Goal: Task Accomplishment & Management: Manage account settings

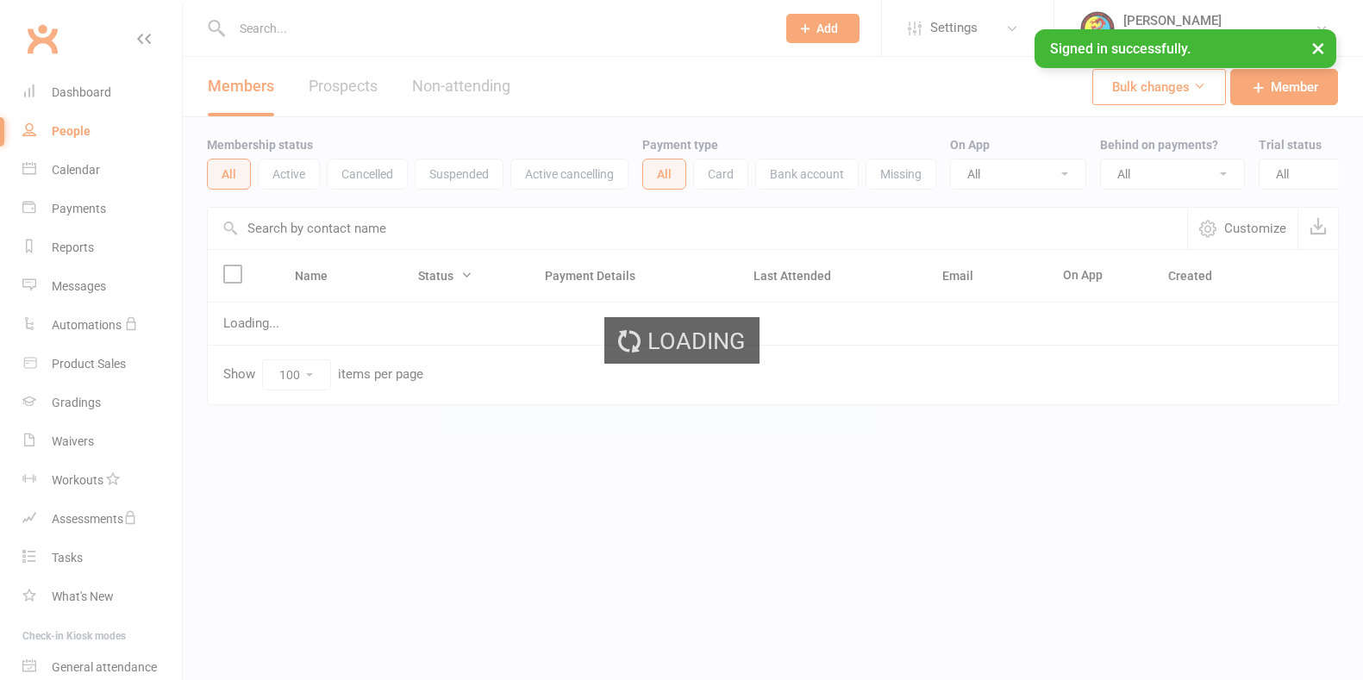
select select "100"
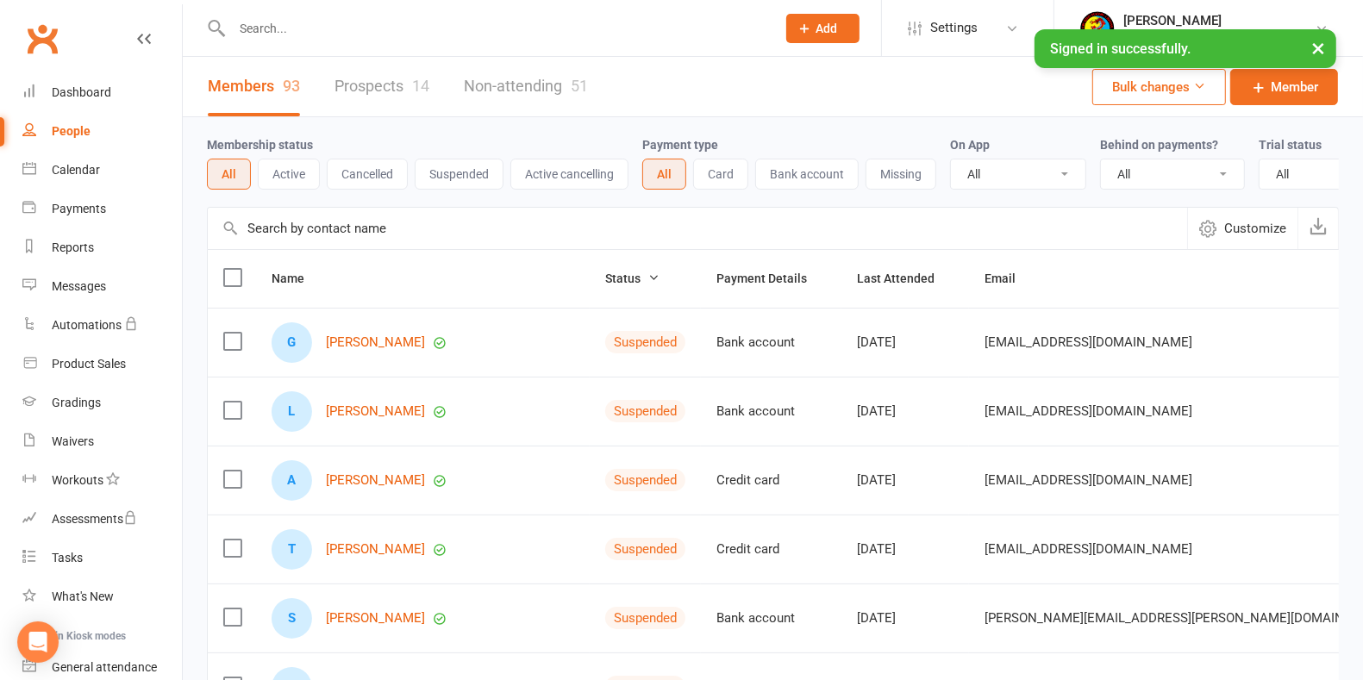
click at [370, 80] on link "Prospects 14" at bounding box center [381, 86] width 95 height 59
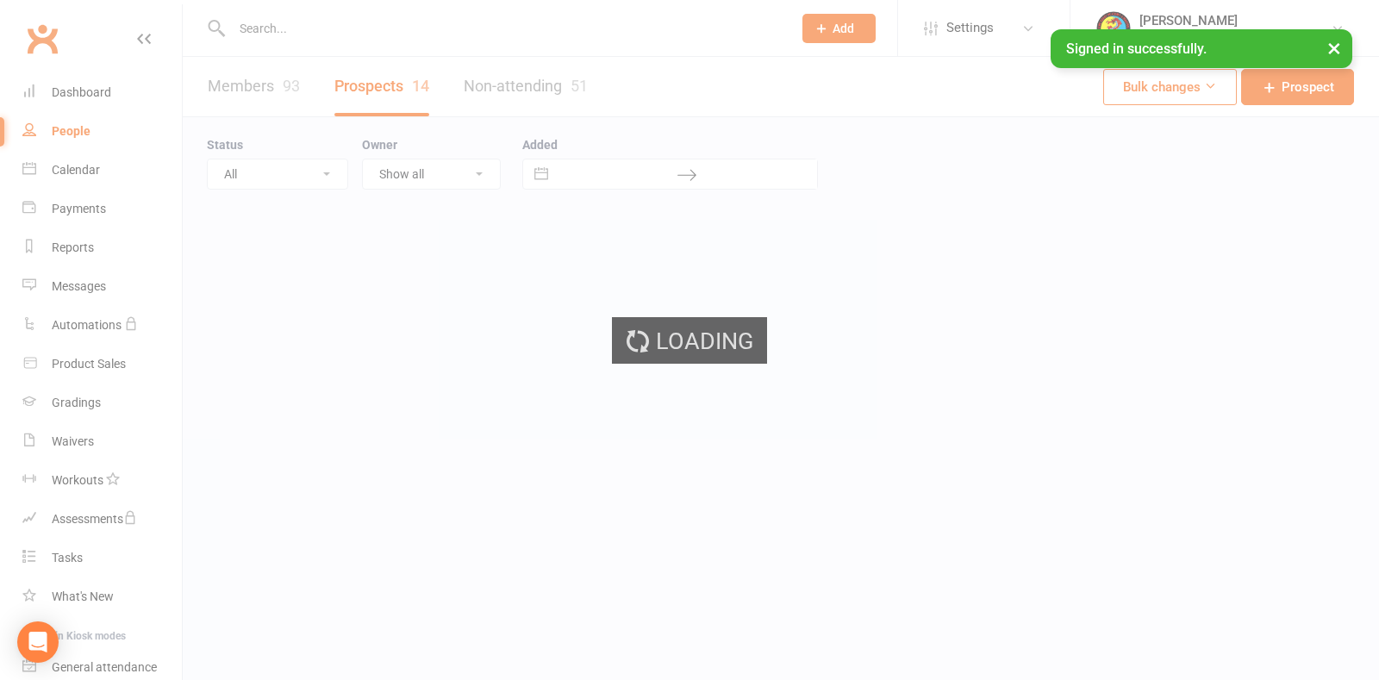
select select "25"
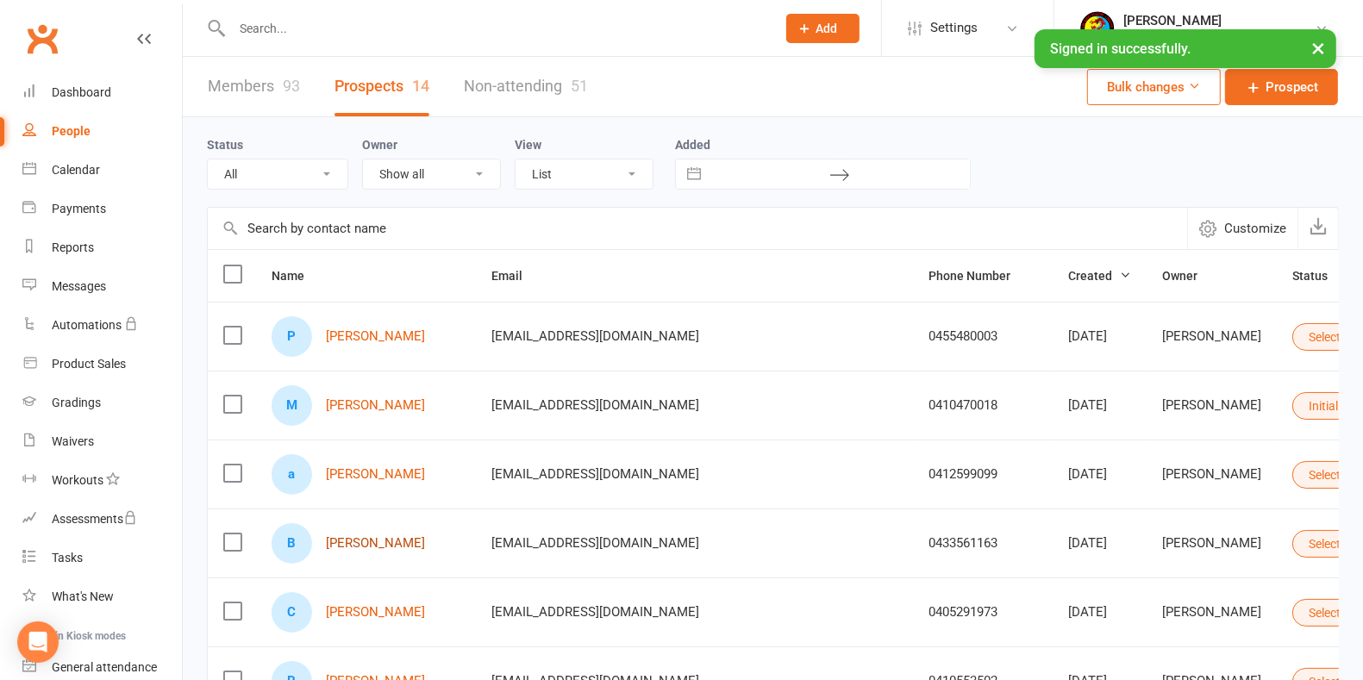
click at [376, 541] on link "[PERSON_NAME]" at bounding box center [375, 543] width 99 height 15
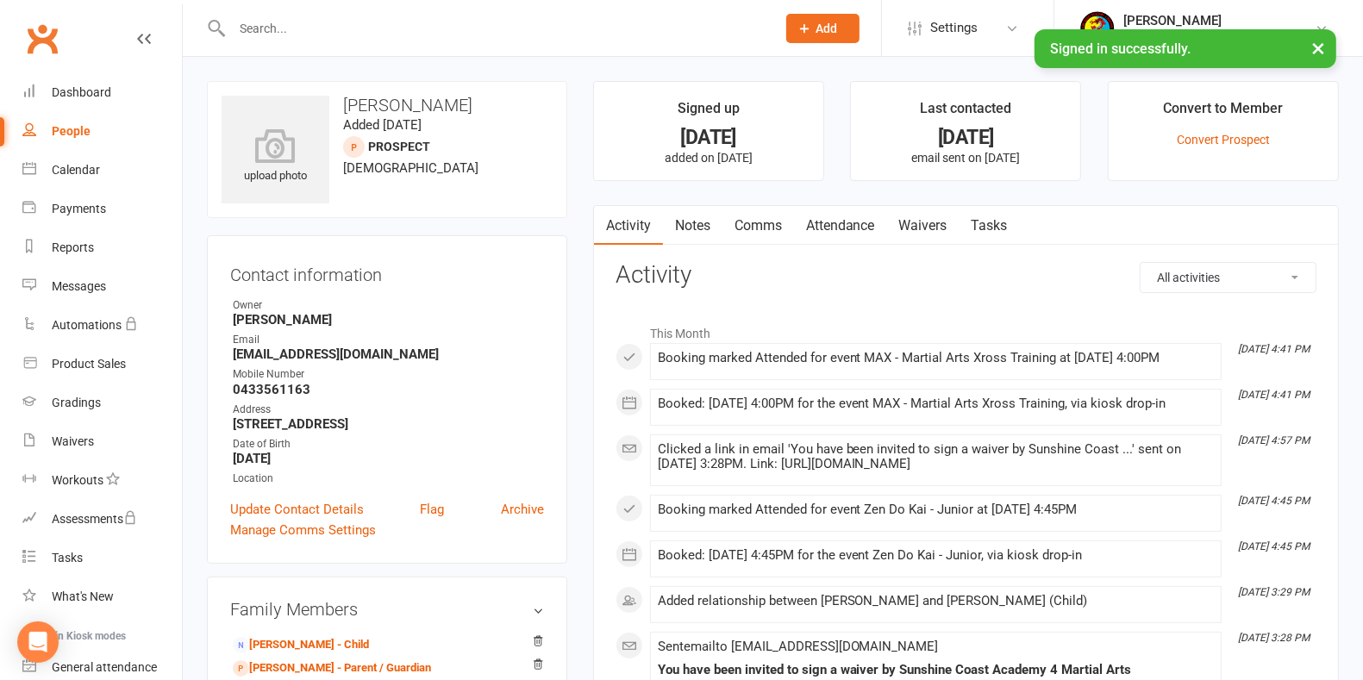
click at [89, 128] on link "People" at bounding box center [101, 131] width 159 height 39
select select "25"
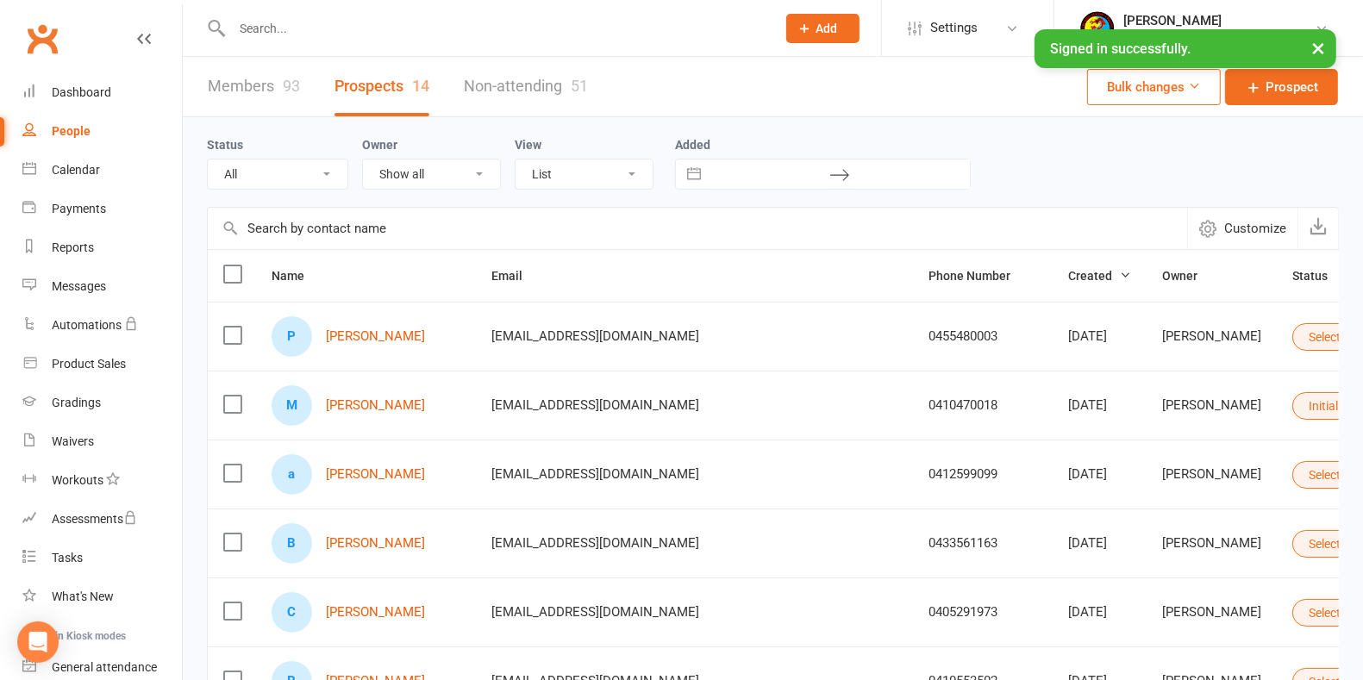
click at [373, 78] on link "Prospects 14" at bounding box center [381, 86] width 95 height 59
click at [1182, 570] on link "Convert to Member" at bounding box center [1220, 574] width 171 height 34
click at [98, 445] on link "Waivers" at bounding box center [101, 441] width 159 height 39
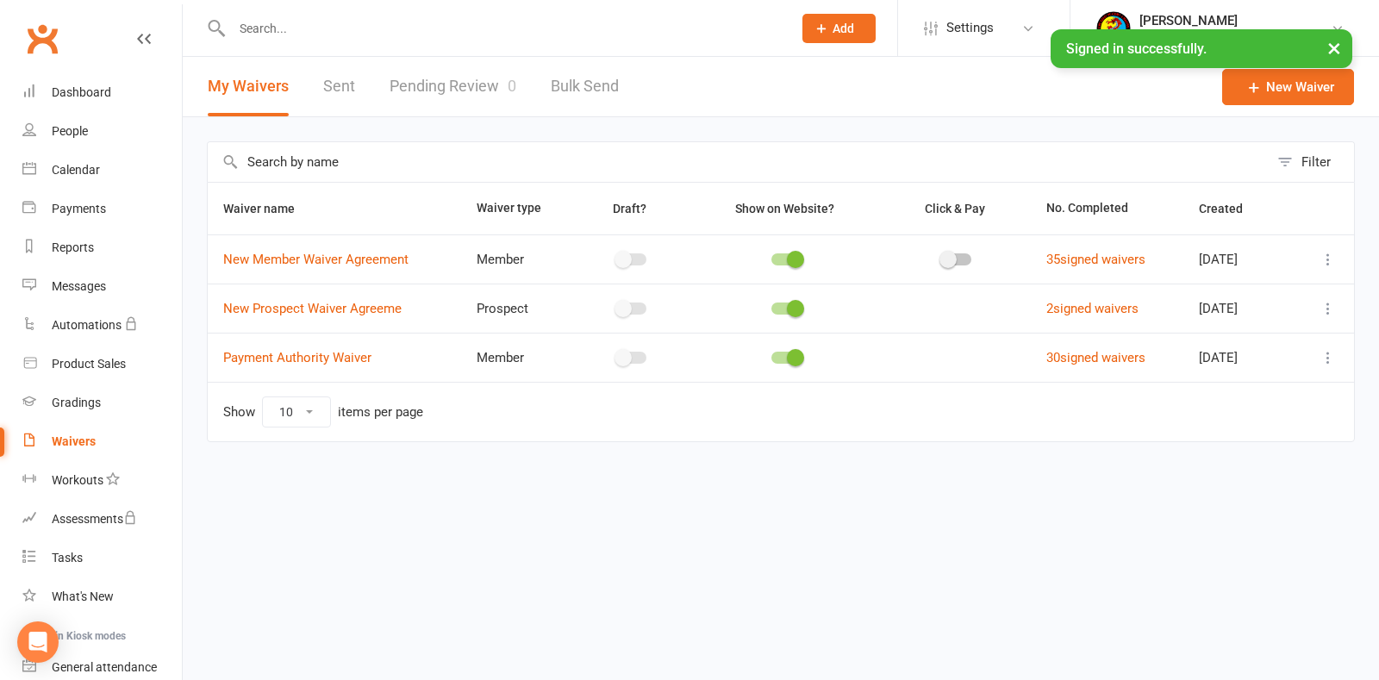
click at [453, 76] on link "Pending Review 0" at bounding box center [453, 86] width 127 height 59
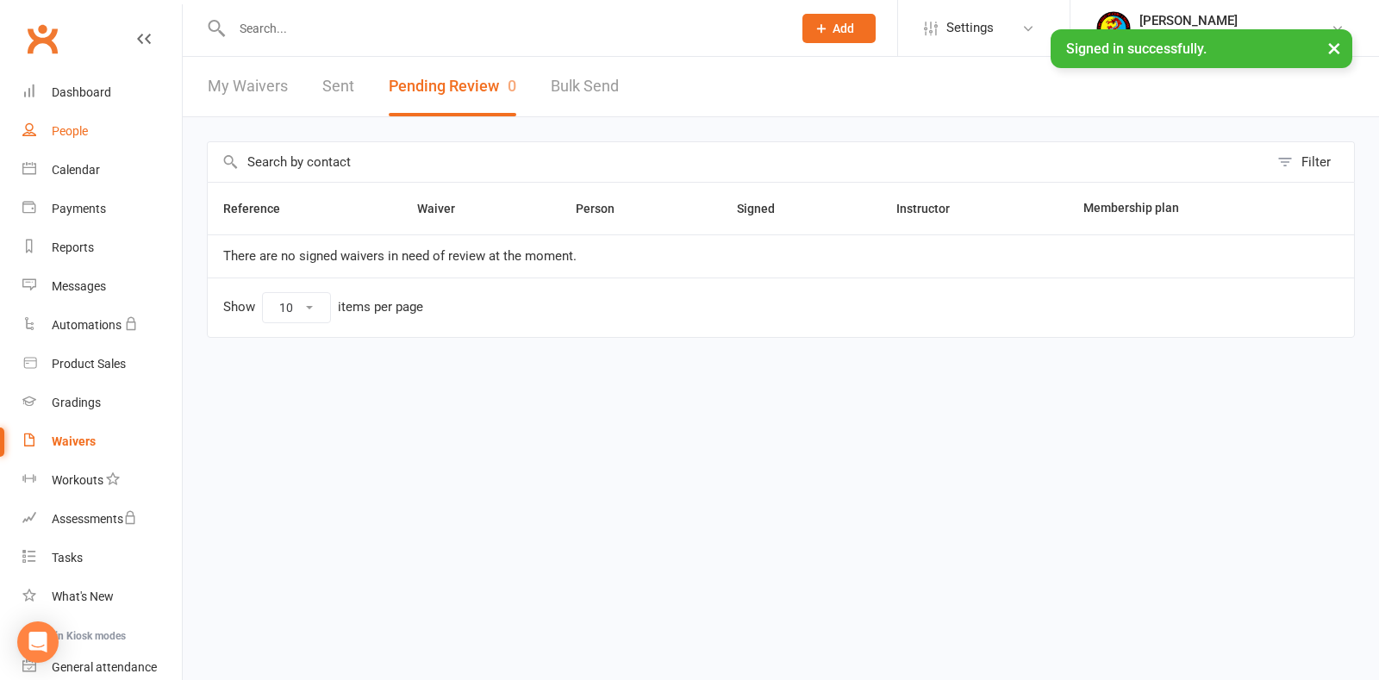
click at [71, 129] on div "People" at bounding box center [70, 131] width 36 height 14
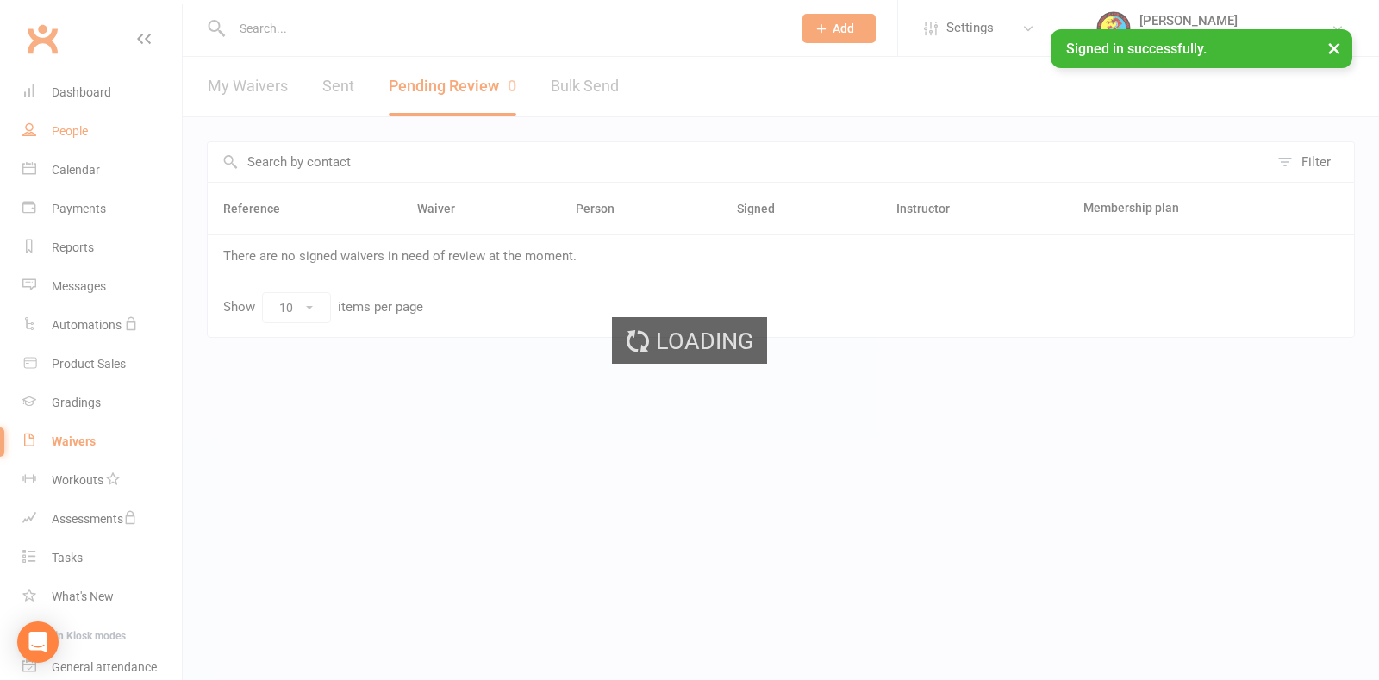
select select "25"
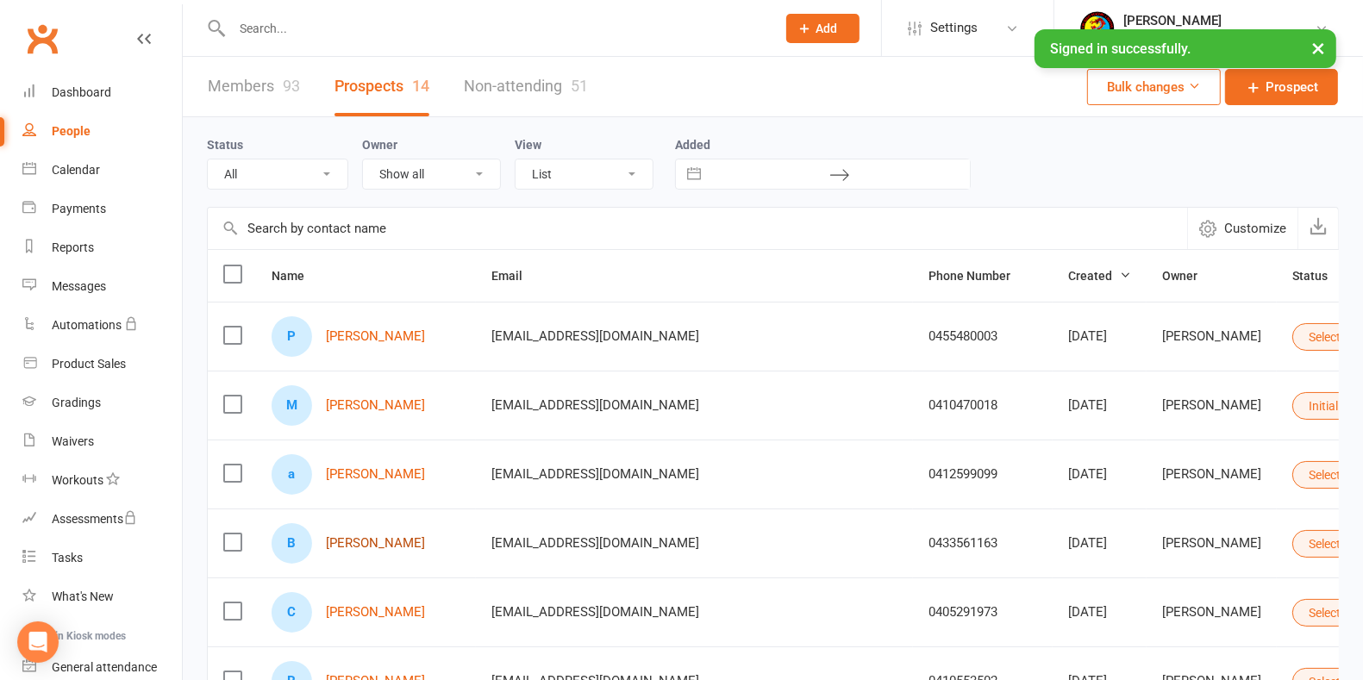
click at [381, 543] on link "[PERSON_NAME]" at bounding box center [375, 543] width 99 height 15
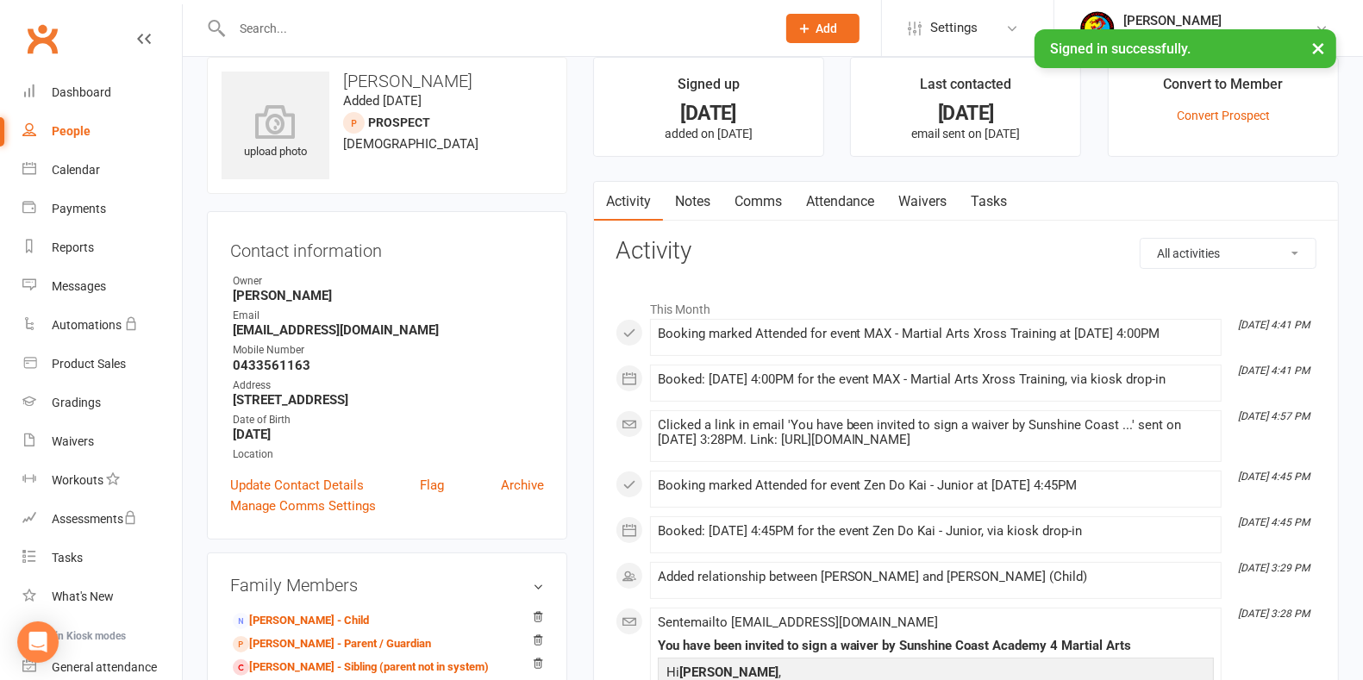
scroll to position [103, 0]
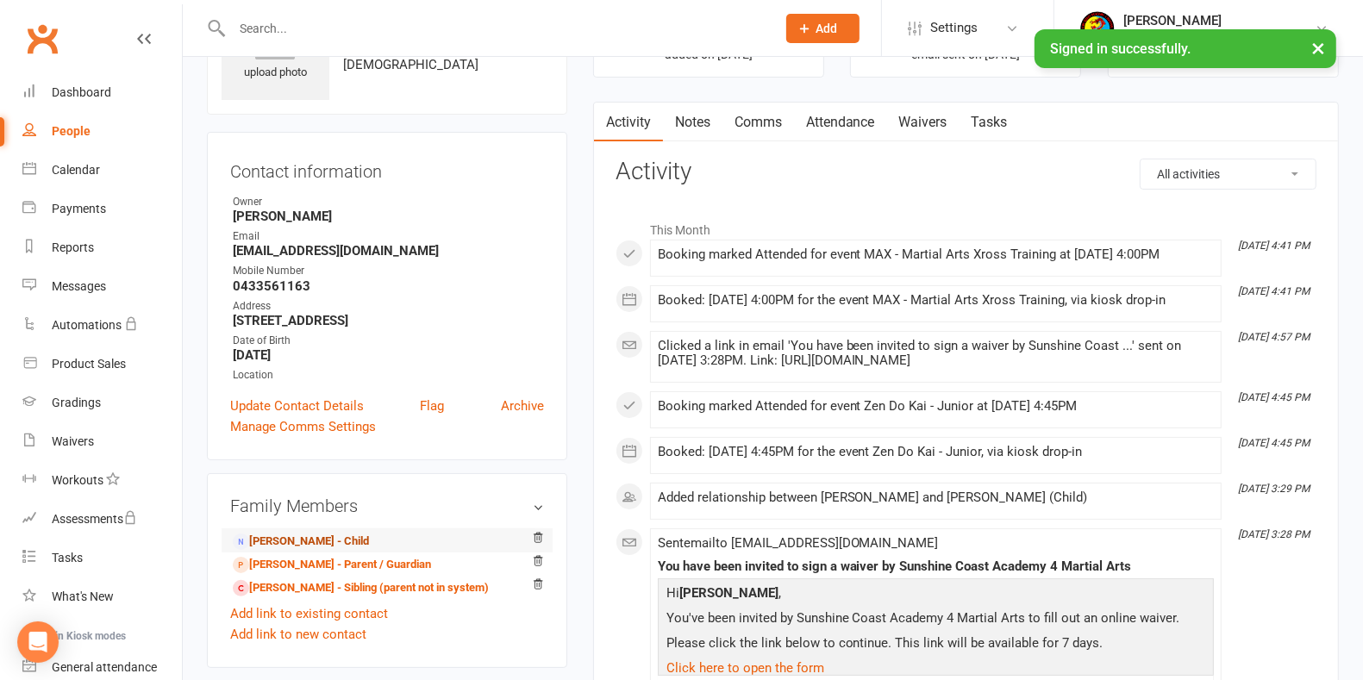
click at [339, 535] on link "[PERSON_NAME] - Child" at bounding box center [301, 542] width 136 height 18
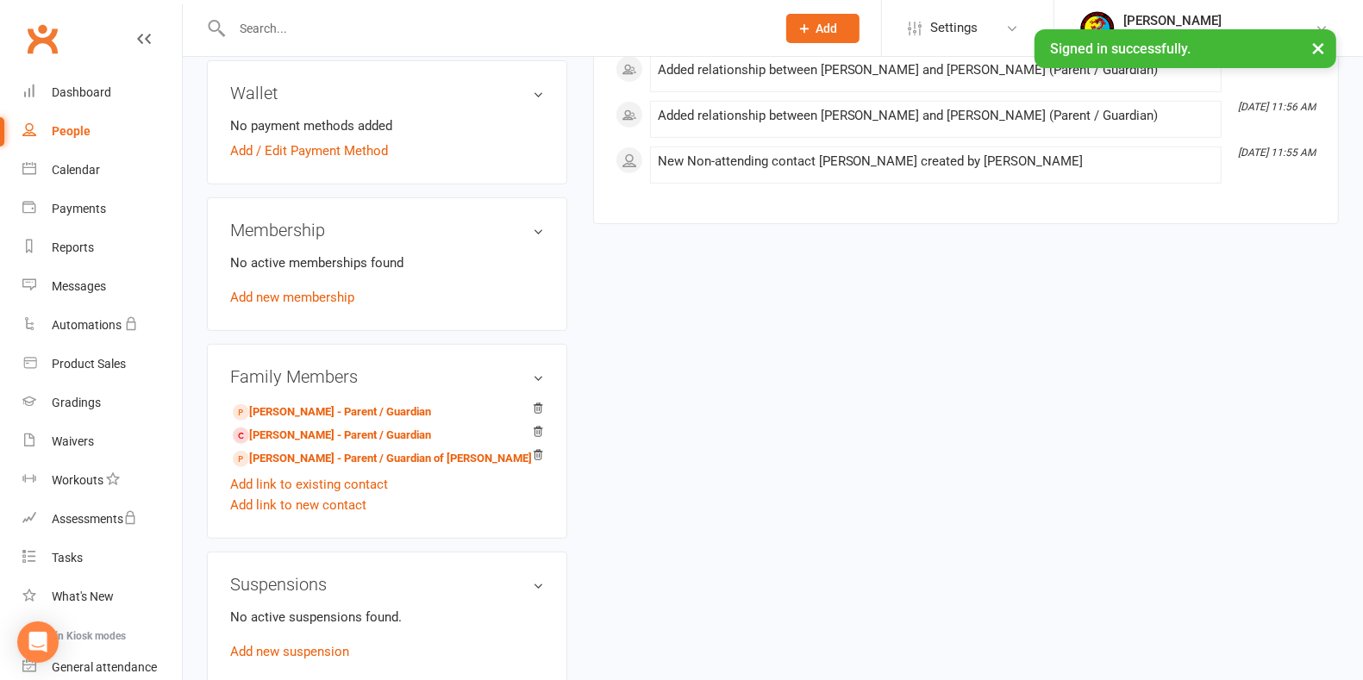
scroll to position [519, 0]
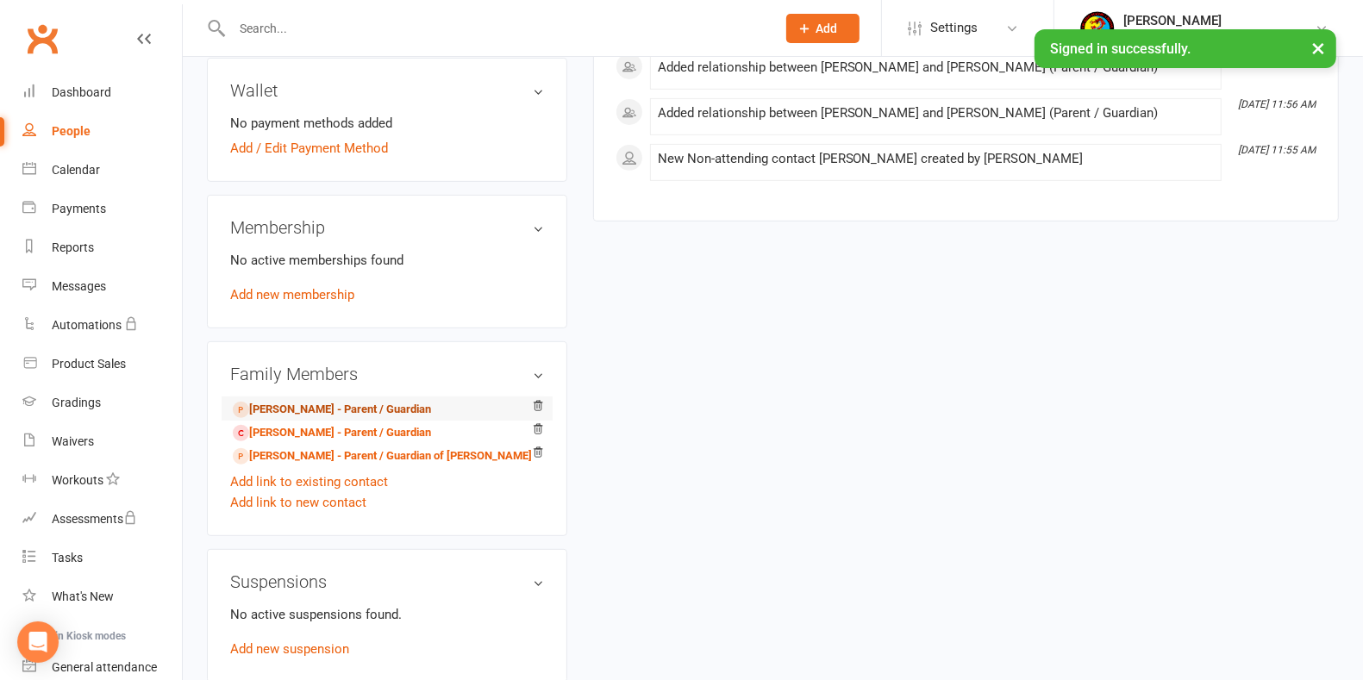
click at [359, 403] on link "[PERSON_NAME] - Parent / Guardian" at bounding box center [332, 410] width 198 height 18
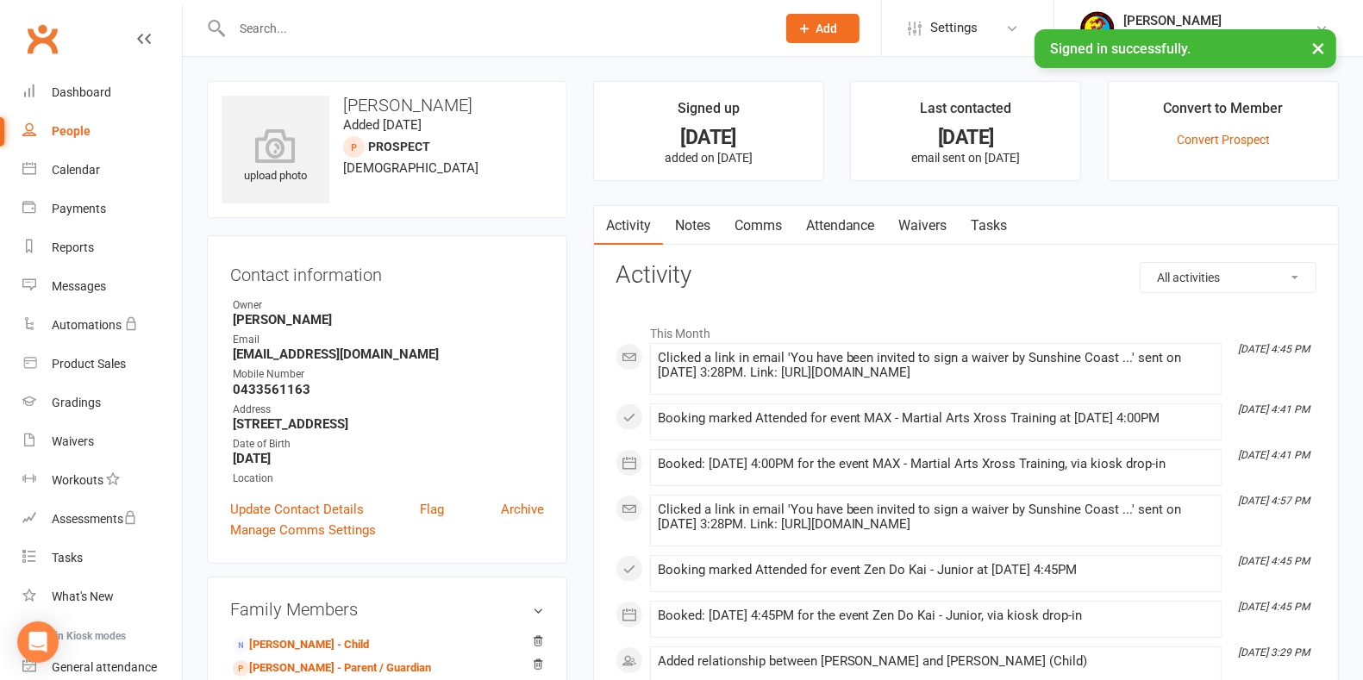
click at [929, 224] on link "Waivers" at bounding box center [923, 226] width 72 height 40
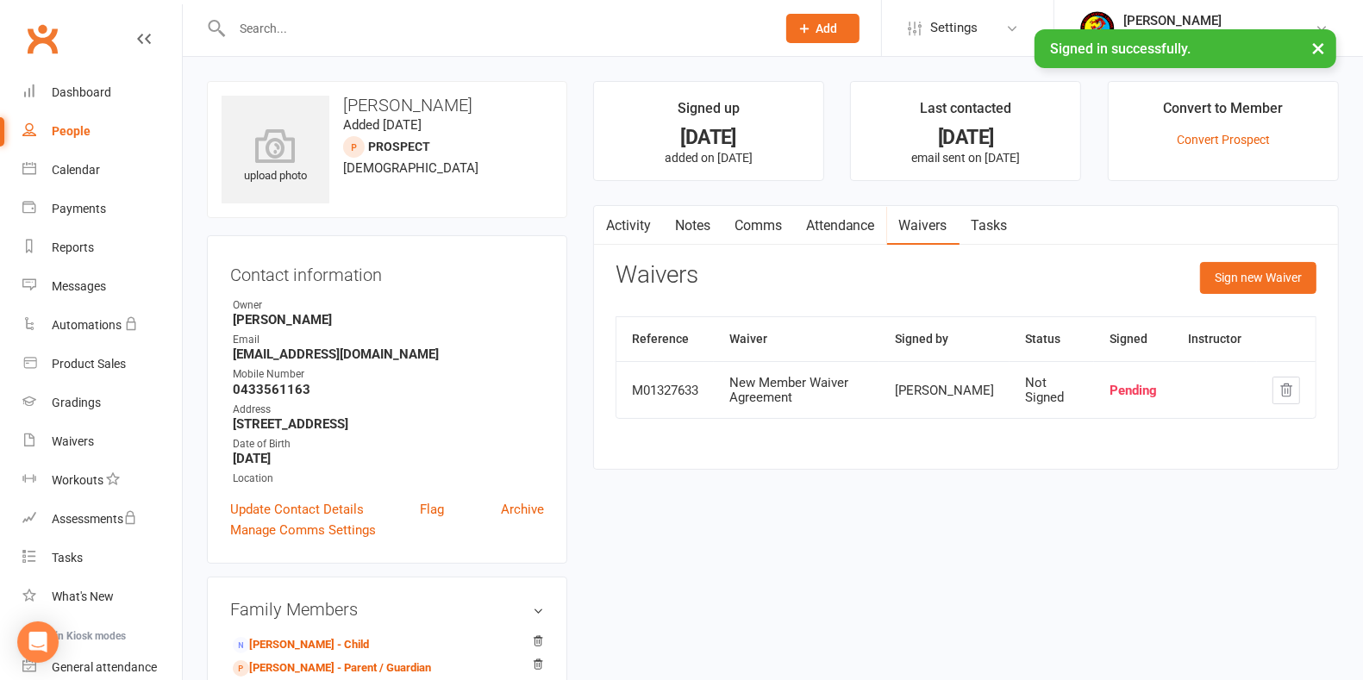
click at [540, 608] on h3 "Family Members" at bounding box center [387, 609] width 314 height 19
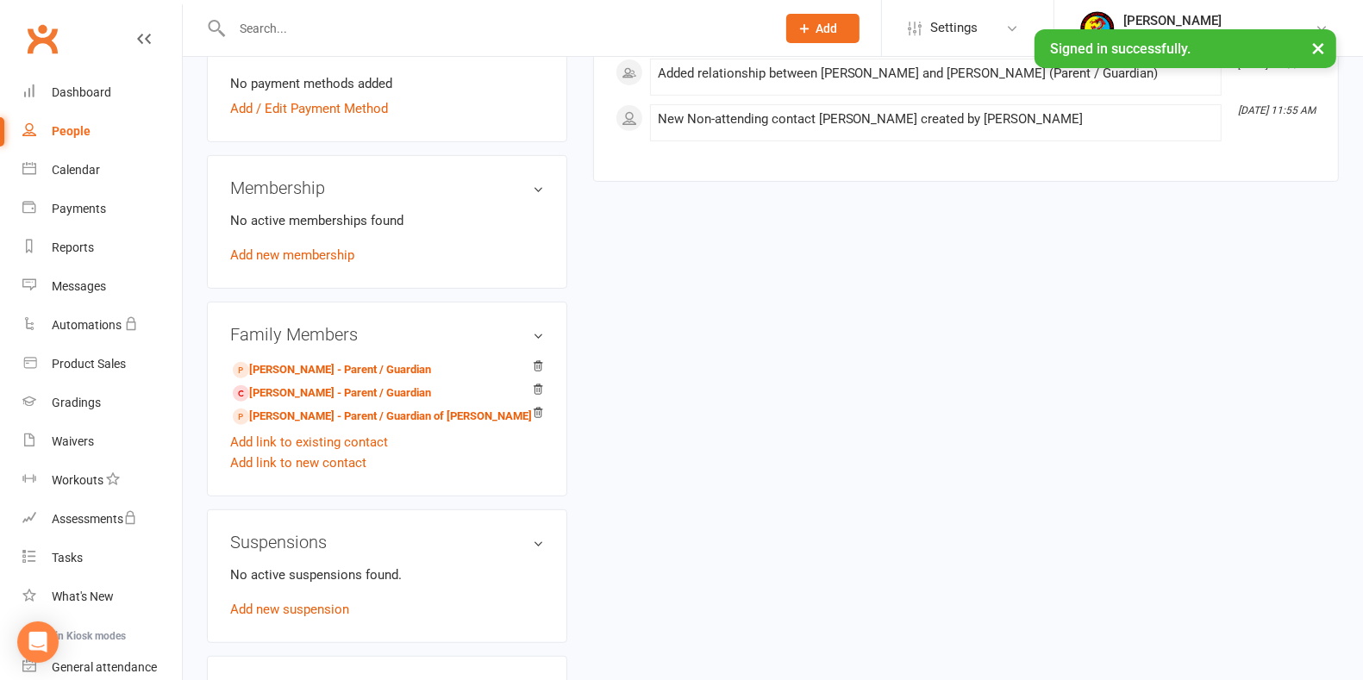
scroll to position [562, 0]
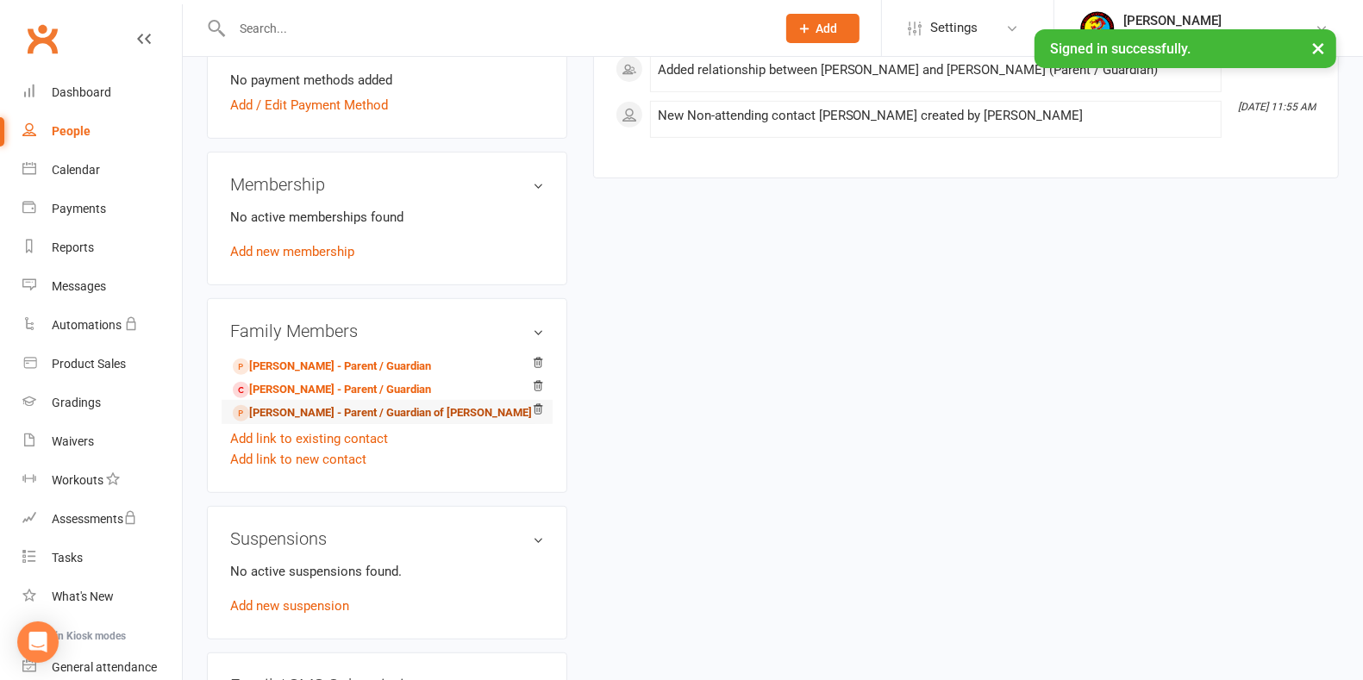
click at [361, 406] on link "[PERSON_NAME] - Parent / Guardian of [PERSON_NAME]" at bounding box center [382, 413] width 299 height 18
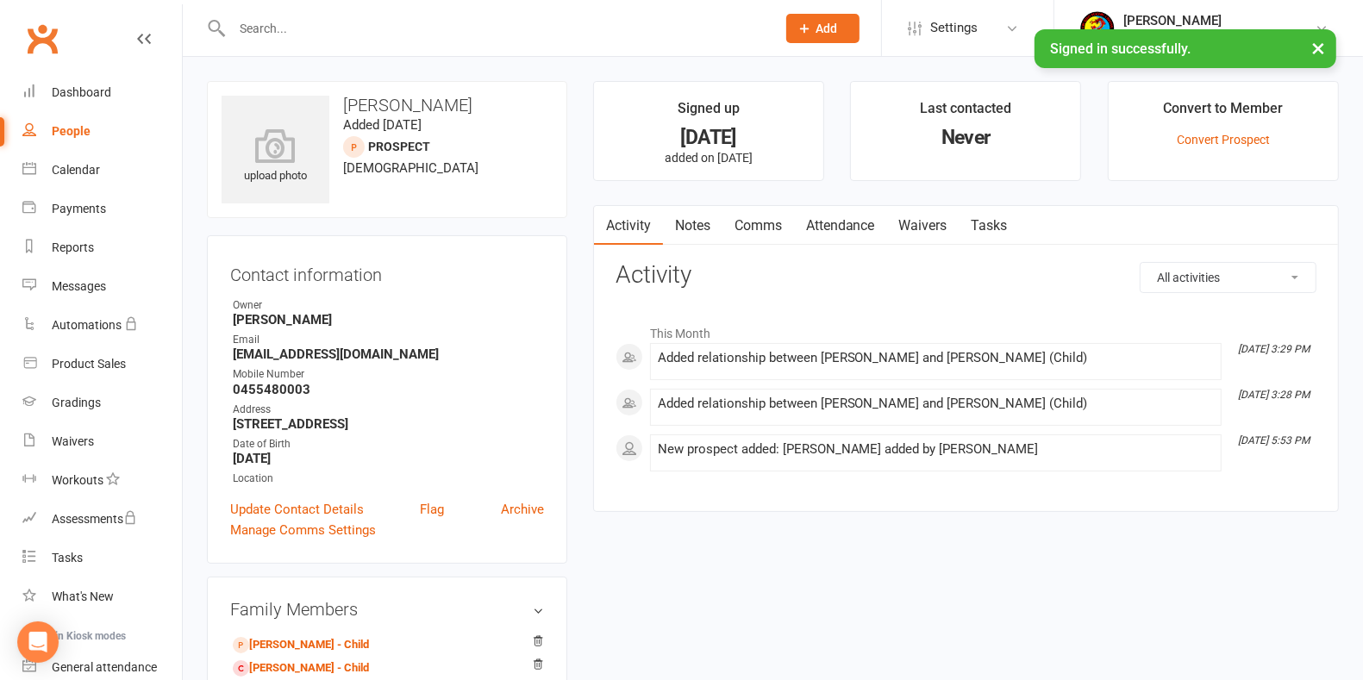
click at [931, 220] on link "Waivers" at bounding box center [923, 226] width 72 height 40
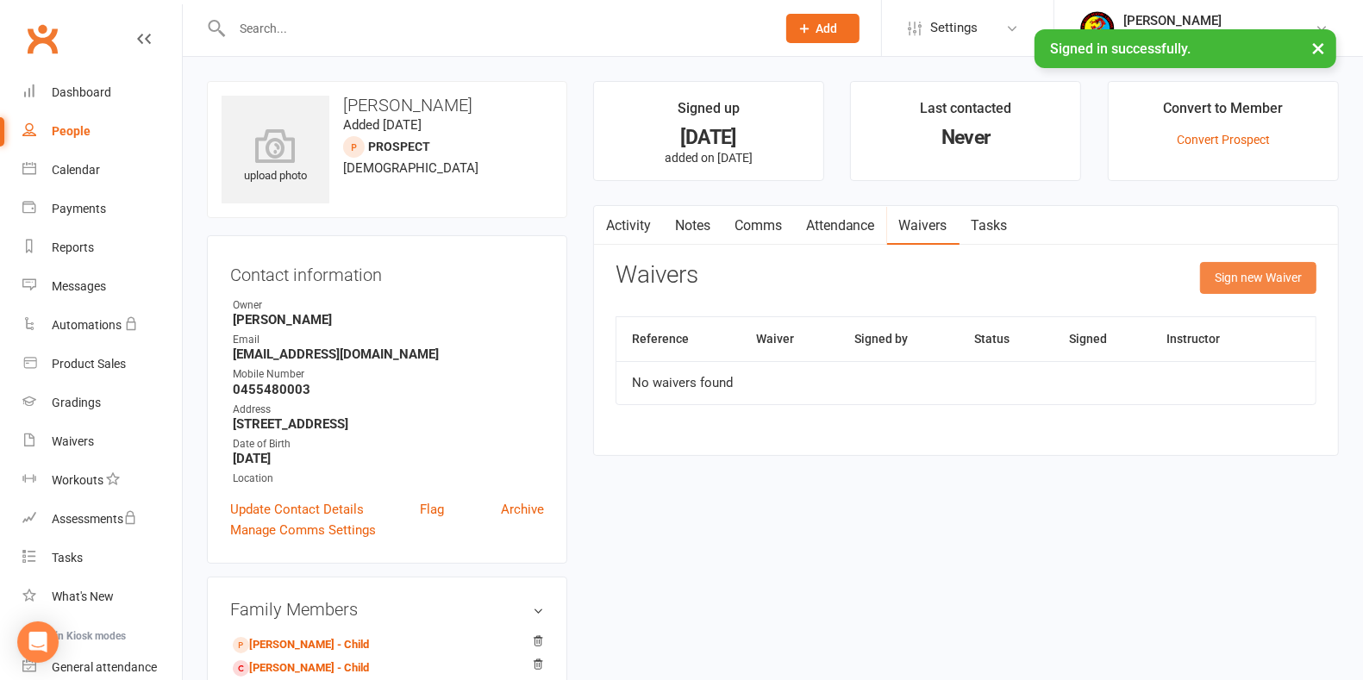
click at [1253, 273] on button "Sign new Waiver" at bounding box center [1258, 277] width 116 height 31
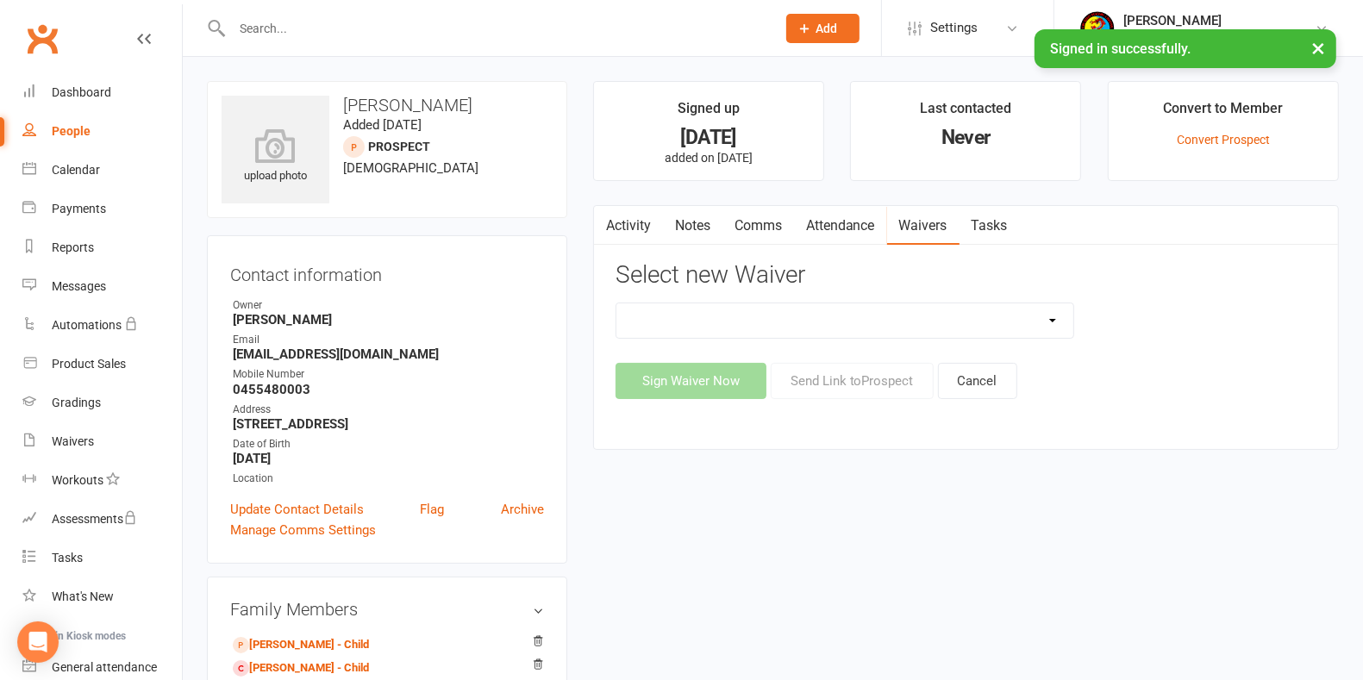
click at [841, 378] on div "Sign Waiver Now Send Link to Prospect Cancel" at bounding box center [966, 381] width 701 height 36
click at [1050, 317] on select "New Member Waiver Agreement New Prospect Waiver Agreeme Payment Authority Waiver" at bounding box center [844, 320] width 457 height 34
select select "6913"
click at [616, 303] on select "New Member Waiver Agreement New Prospect Waiver Agreeme Payment Authority Waiver" at bounding box center [844, 320] width 457 height 34
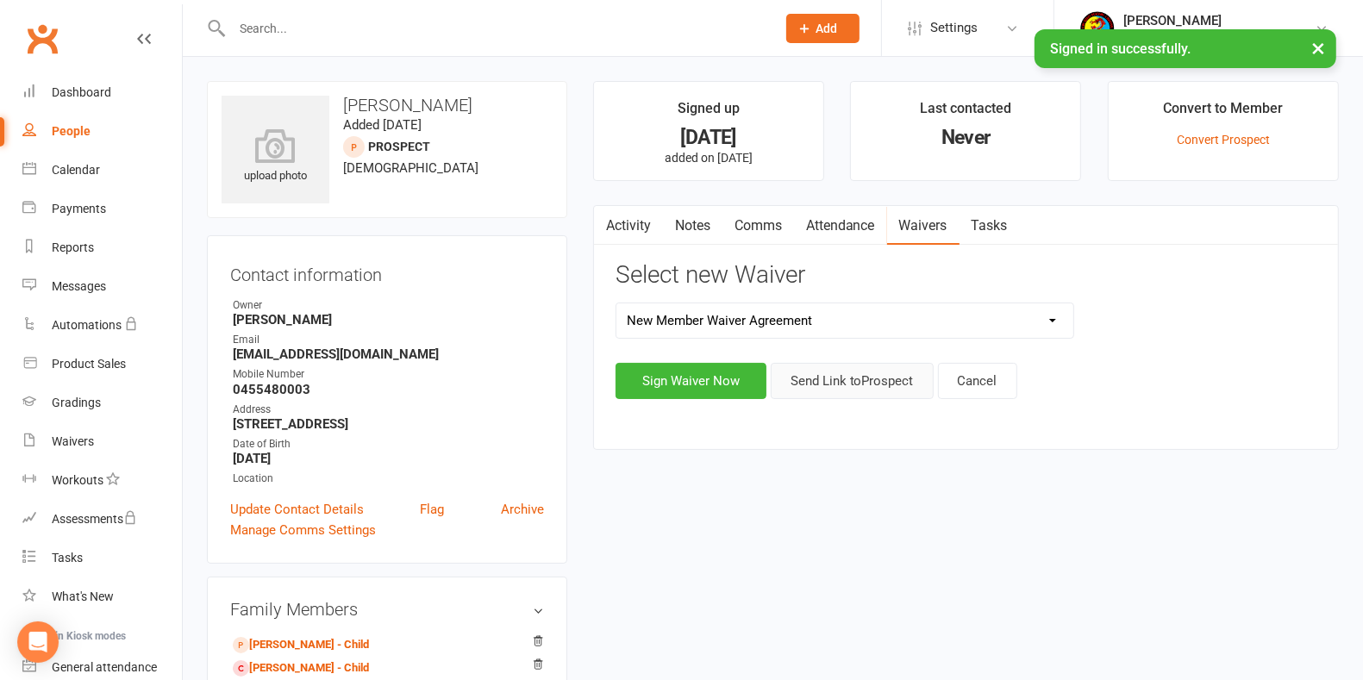
click at [823, 368] on button "Send Link to [GEOGRAPHIC_DATA]" at bounding box center [852, 381] width 163 height 36
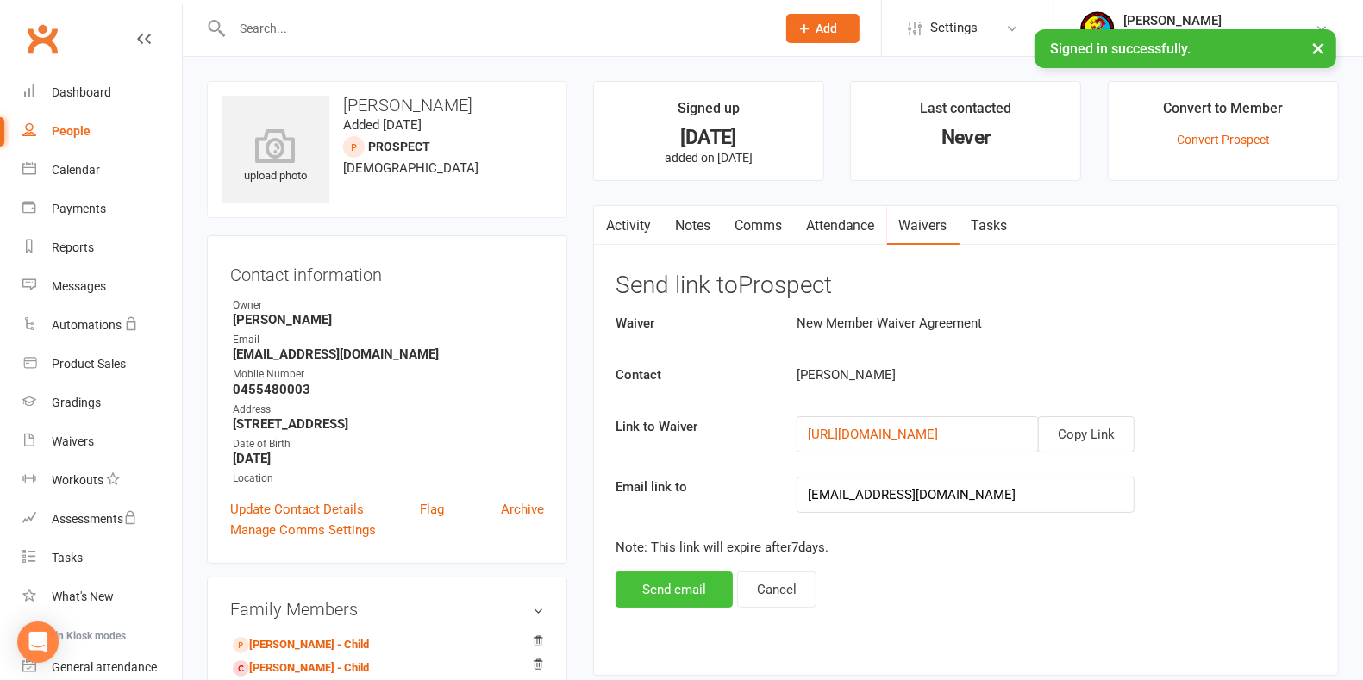
click at [713, 578] on button "Send email" at bounding box center [674, 590] width 117 height 36
